Goal: Find specific page/section: Find specific page/section

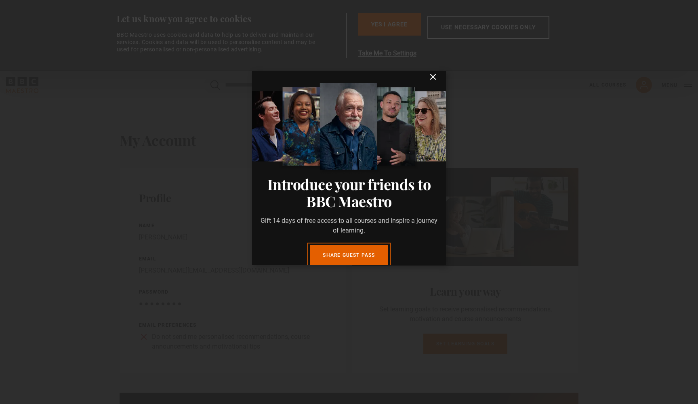
scroll to position [8, 0]
click at [433, 78] on icon "submit" at bounding box center [433, 77] width 10 height 10
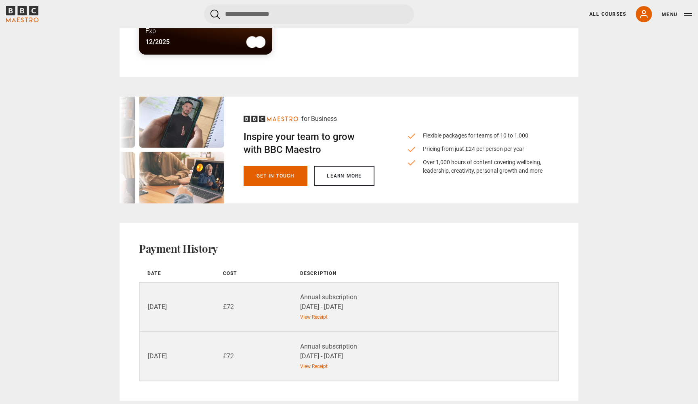
scroll to position [888, 0]
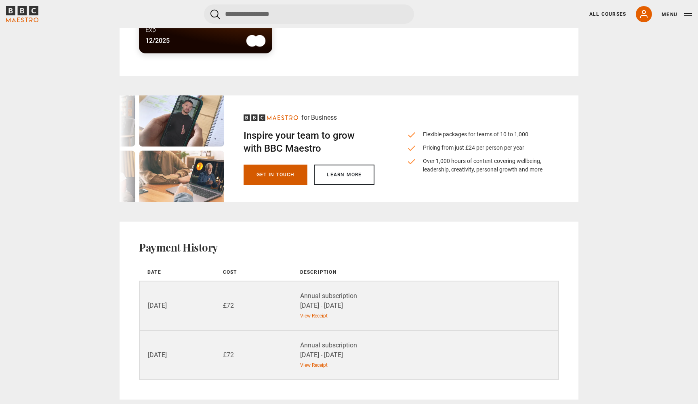
click at [269, 175] on link "Get in touch" at bounding box center [276, 174] width 64 height 20
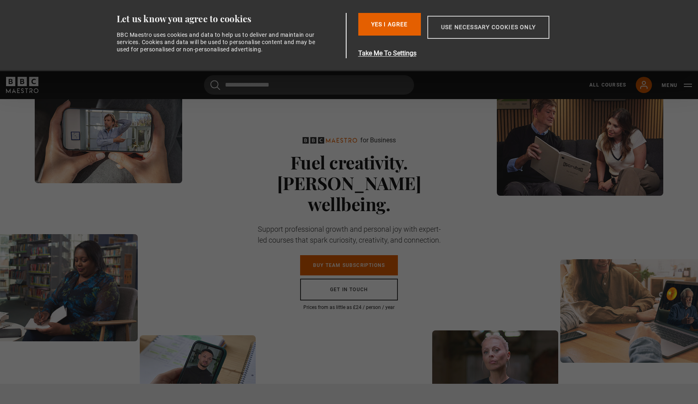
click at [462, 29] on button "Use necessary cookies only" at bounding box center [488, 27] width 122 height 23
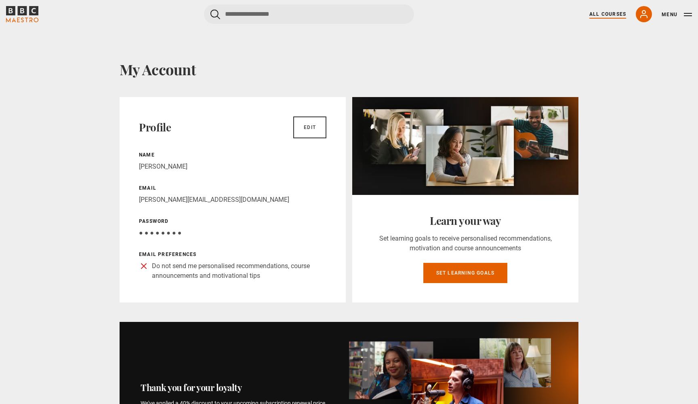
click at [614, 15] on link "All Courses" at bounding box center [607, 14] width 37 height 7
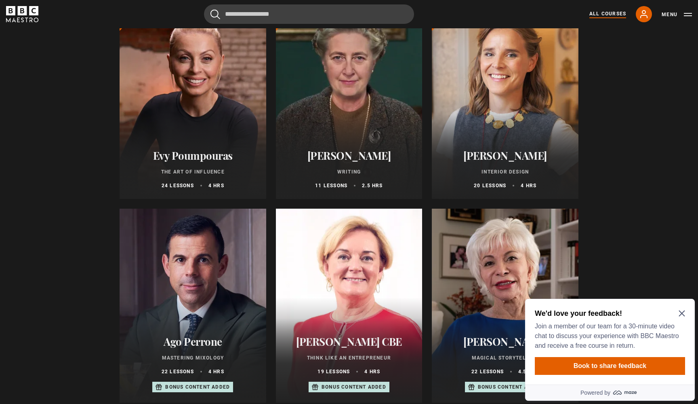
scroll to position [124, 0]
click at [681, 313] on icon "Close Maze Prompt" at bounding box center [682, 313] width 6 height 6
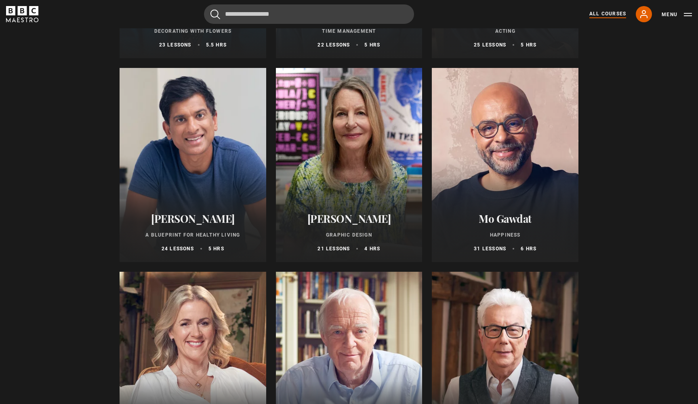
scroll to position [1286, 0]
